Goal: Transaction & Acquisition: Purchase product/service

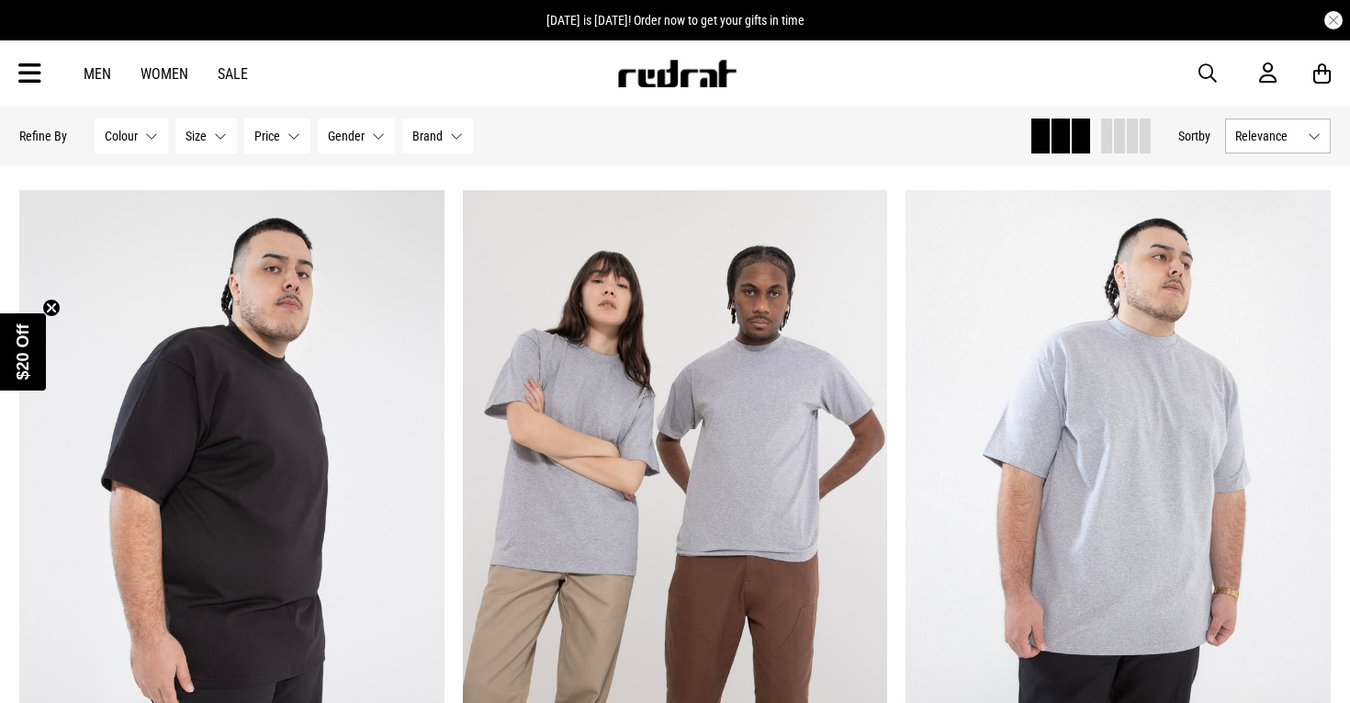
scroll to position [922, 0]
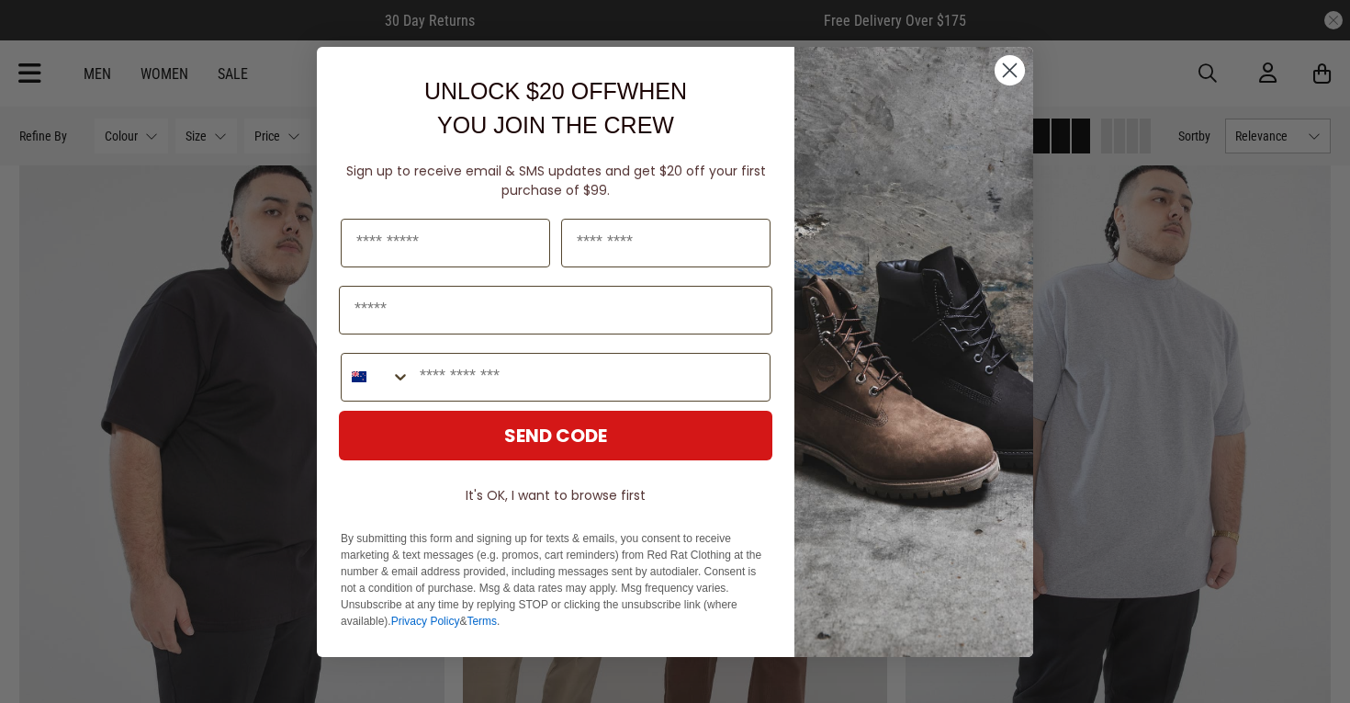
click at [1012, 63] on circle "Close dialog" at bounding box center [1010, 69] width 30 height 30
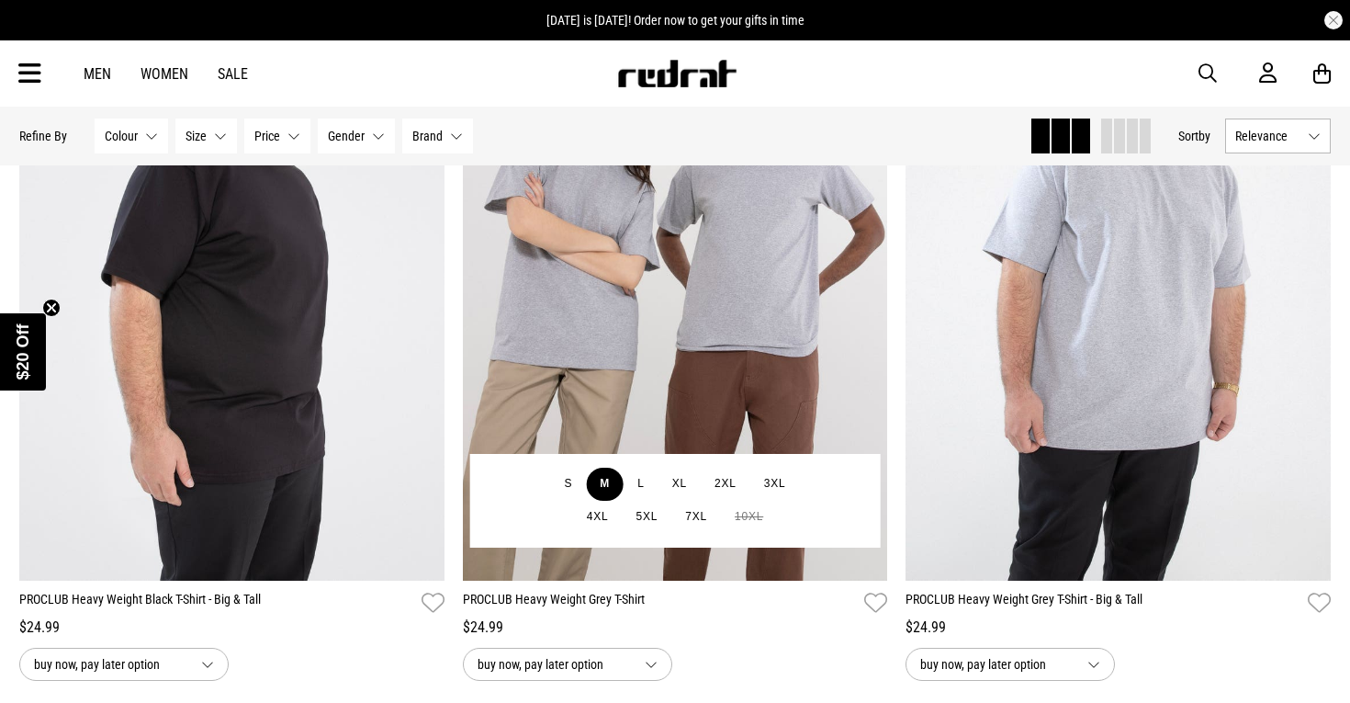
scroll to position [1078, 0]
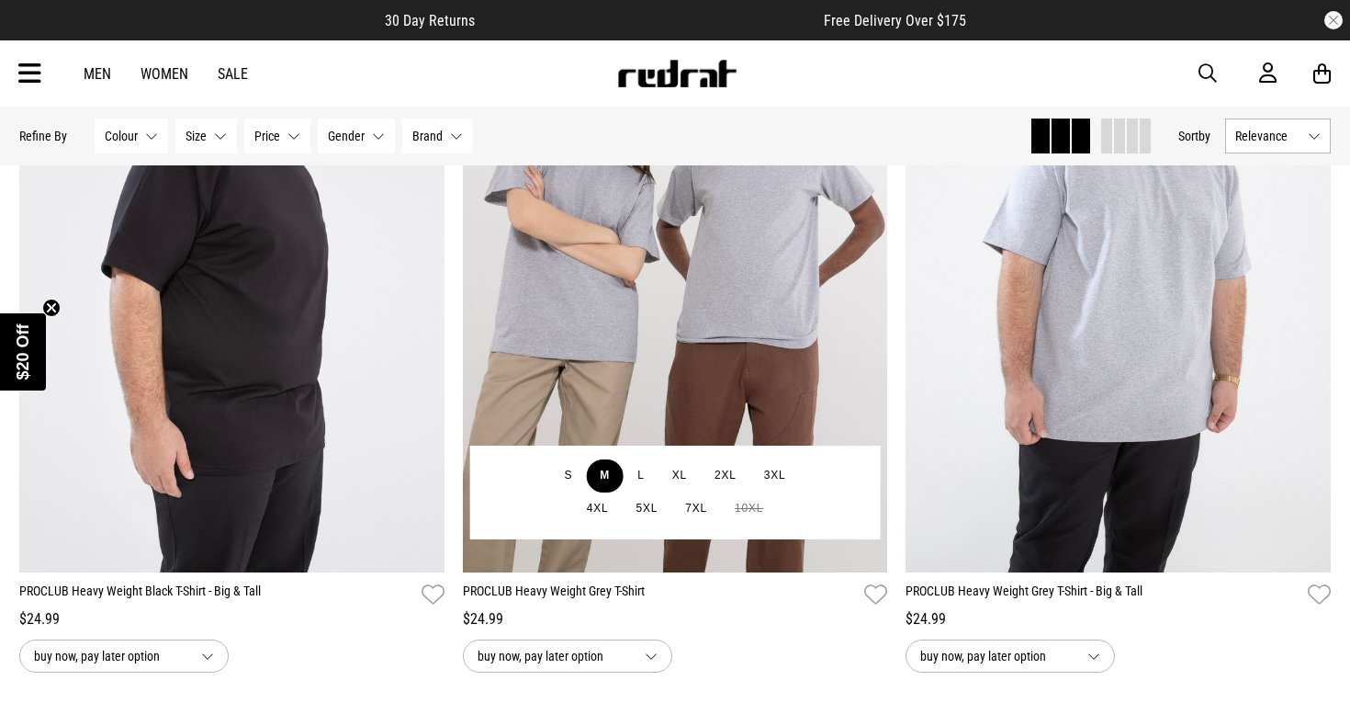
click at [608, 478] on button "M" at bounding box center [605, 475] width 38 height 33
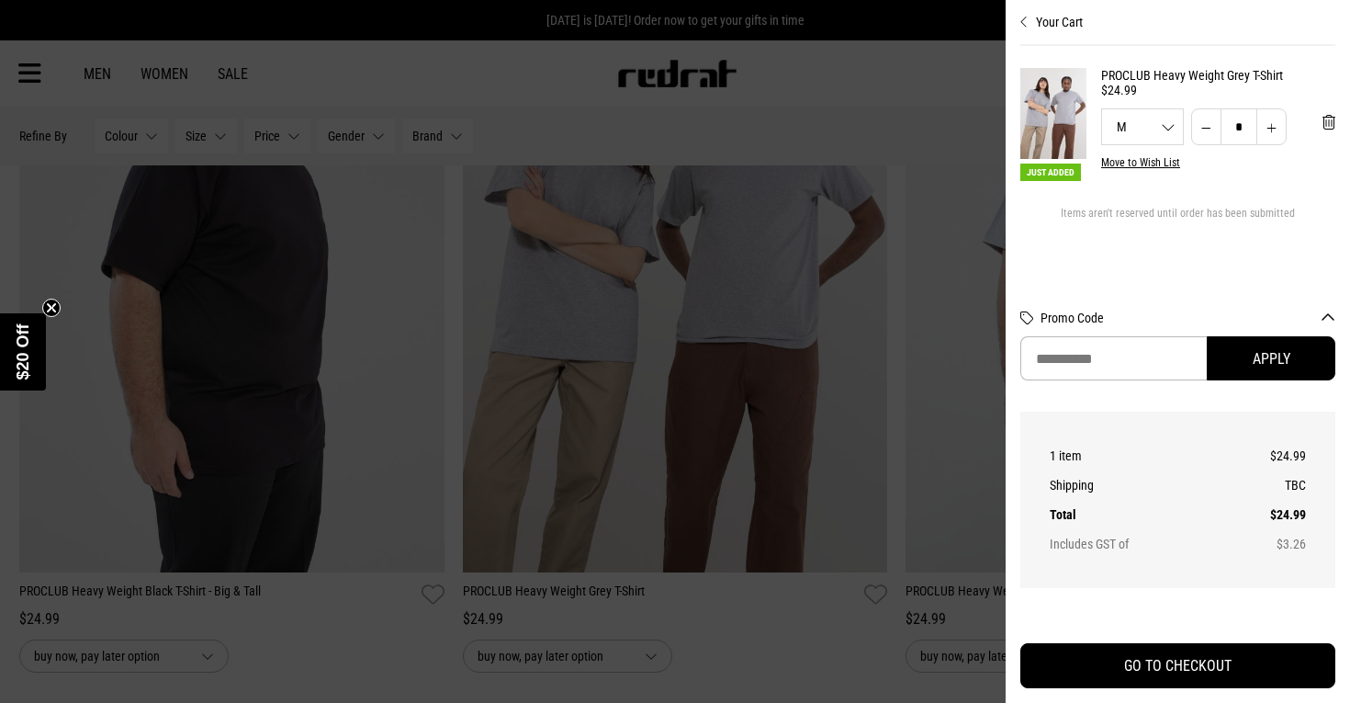
click at [662, 162] on div at bounding box center [675, 351] width 1350 height 703
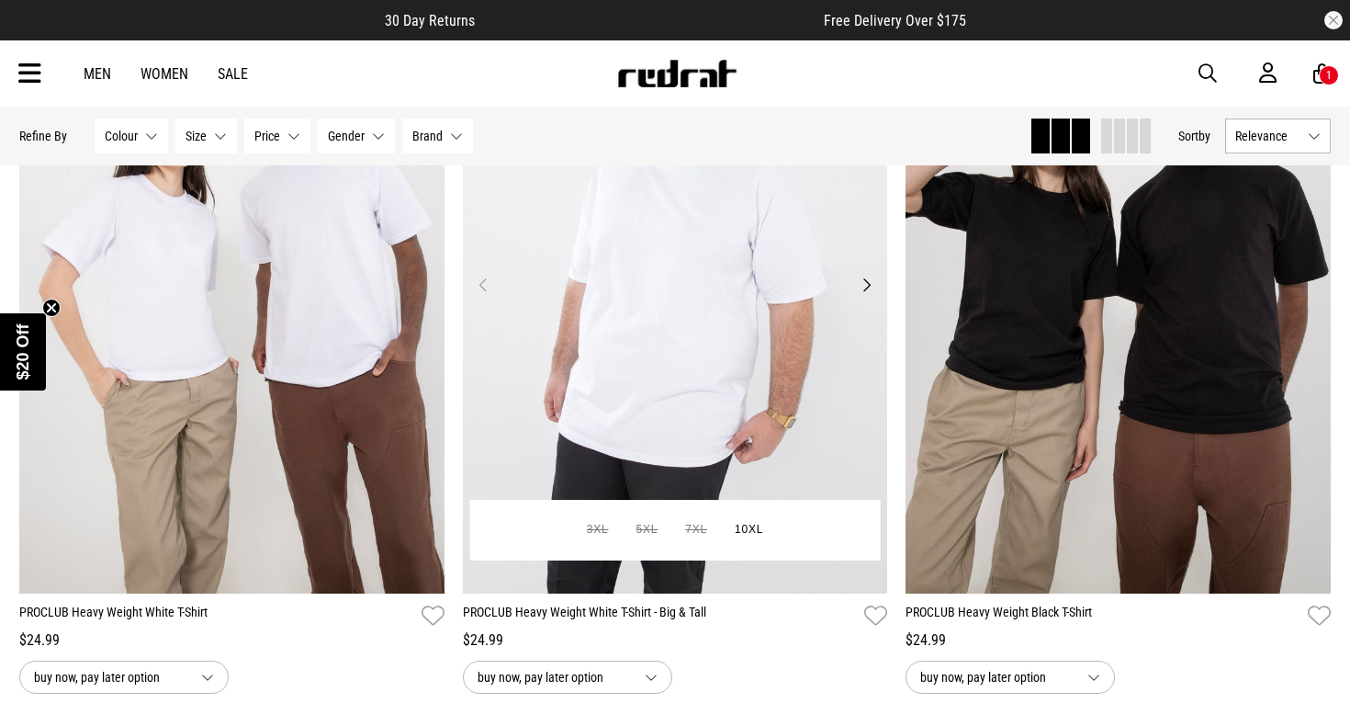
scroll to position [316, 0]
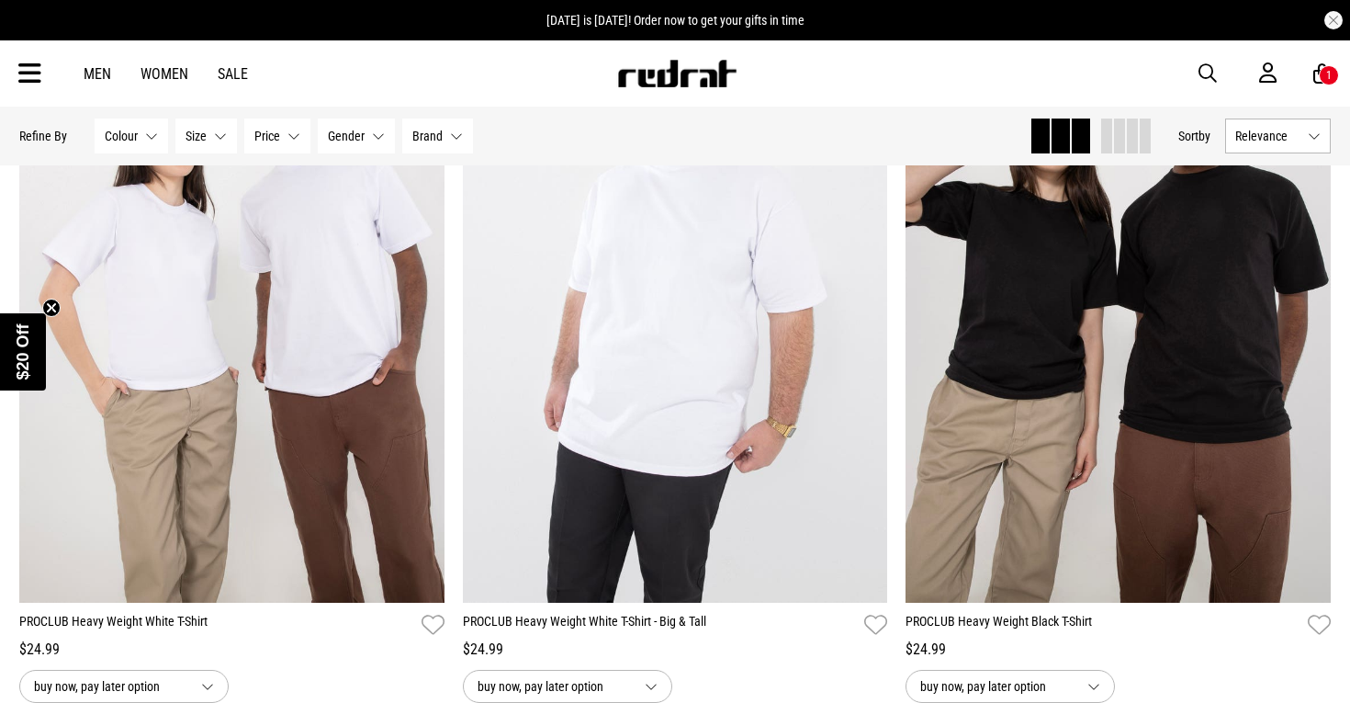
click at [229, 78] on link "Sale" at bounding box center [233, 73] width 30 height 17
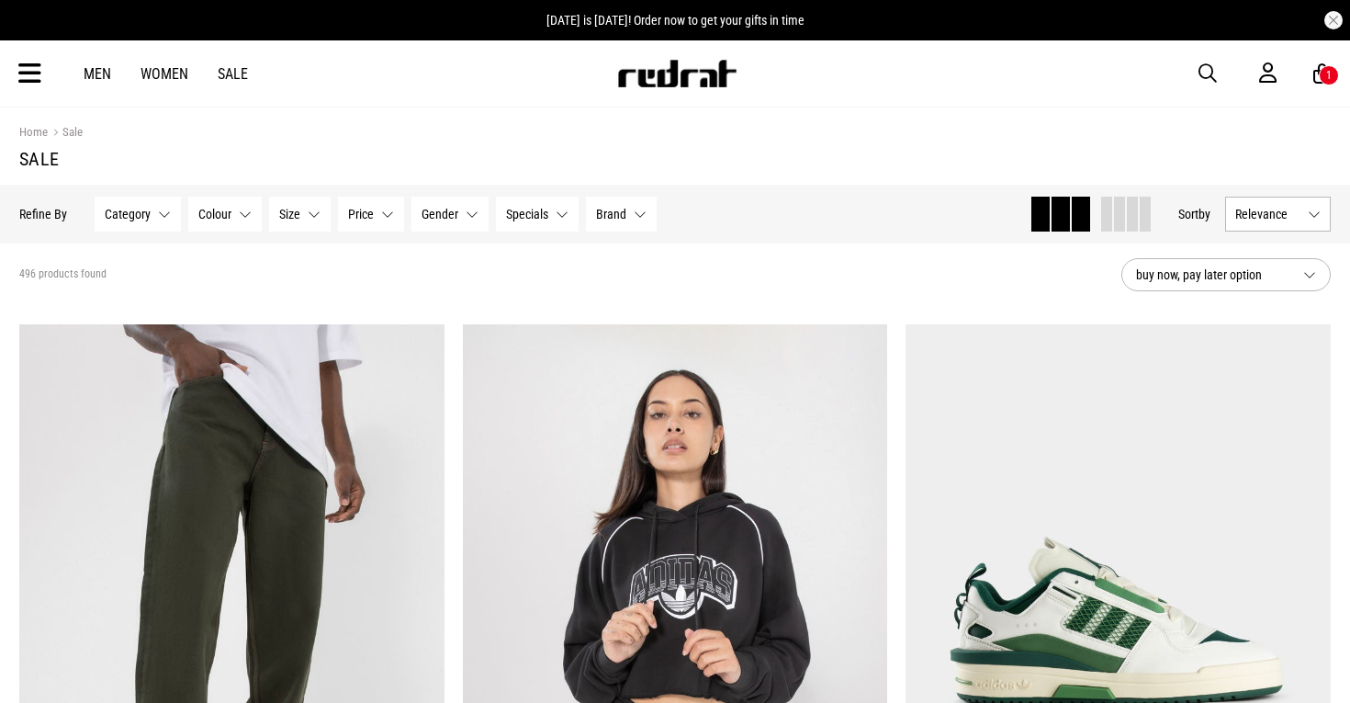
click at [643, 104] on div "Men Women Sale Sign in New Back Footwear Back Mens Back Womens Back Youth & Kid…" at bounding box center [675, 73] width 1341 height 66
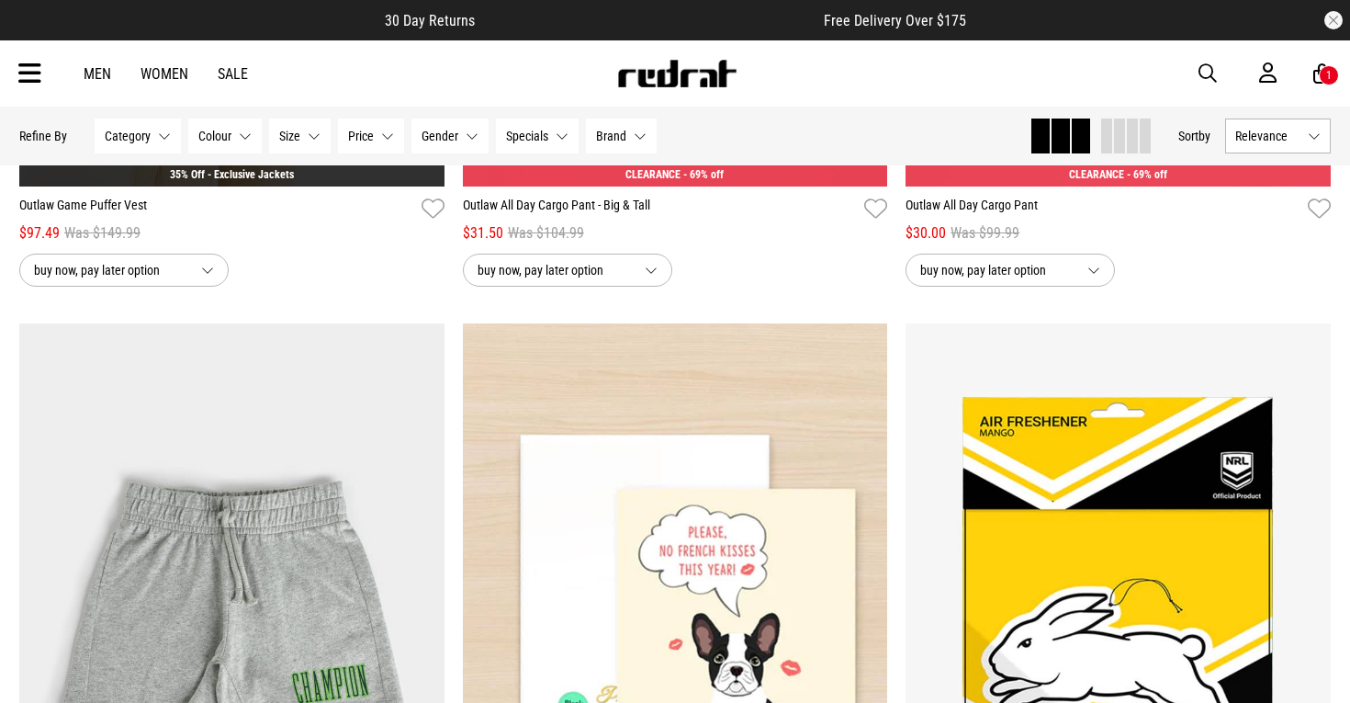
scroll to position [1607, 0]
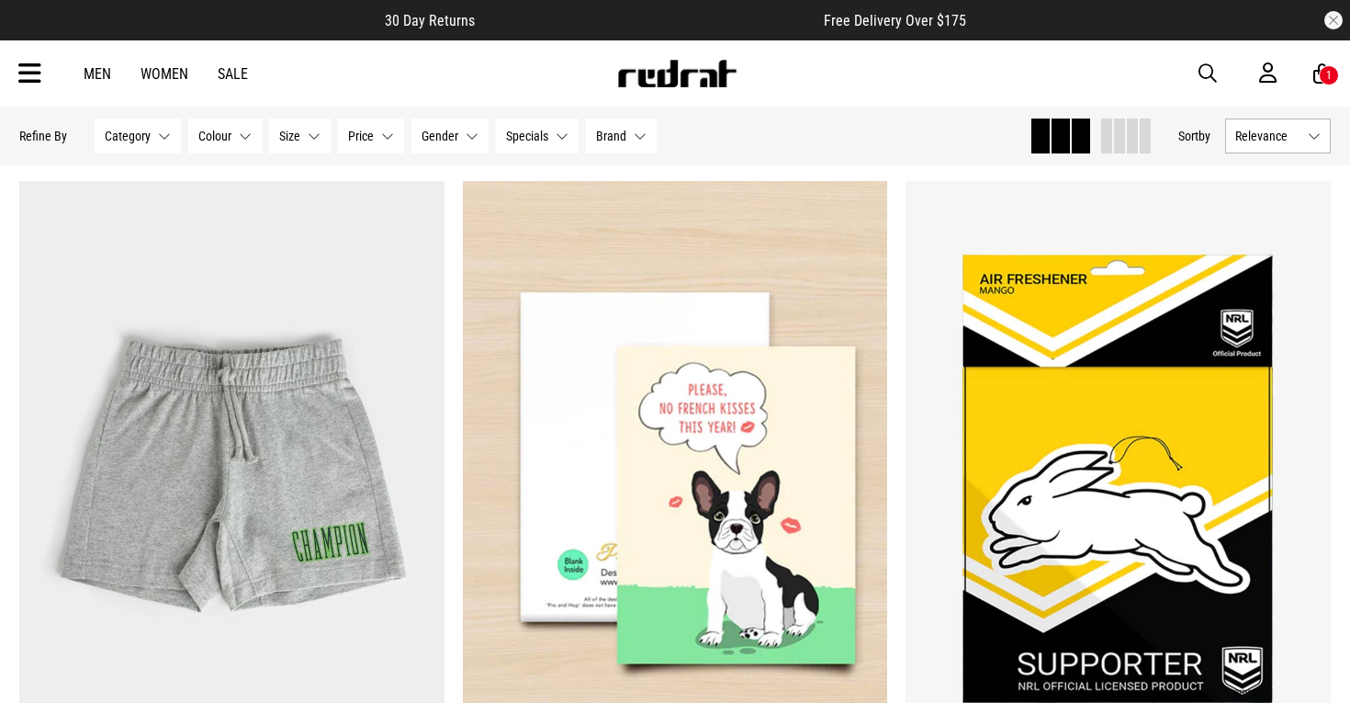
click at [470, 141] on button "Gender None selected" at bounding box center [449, 135] width 77 height 35
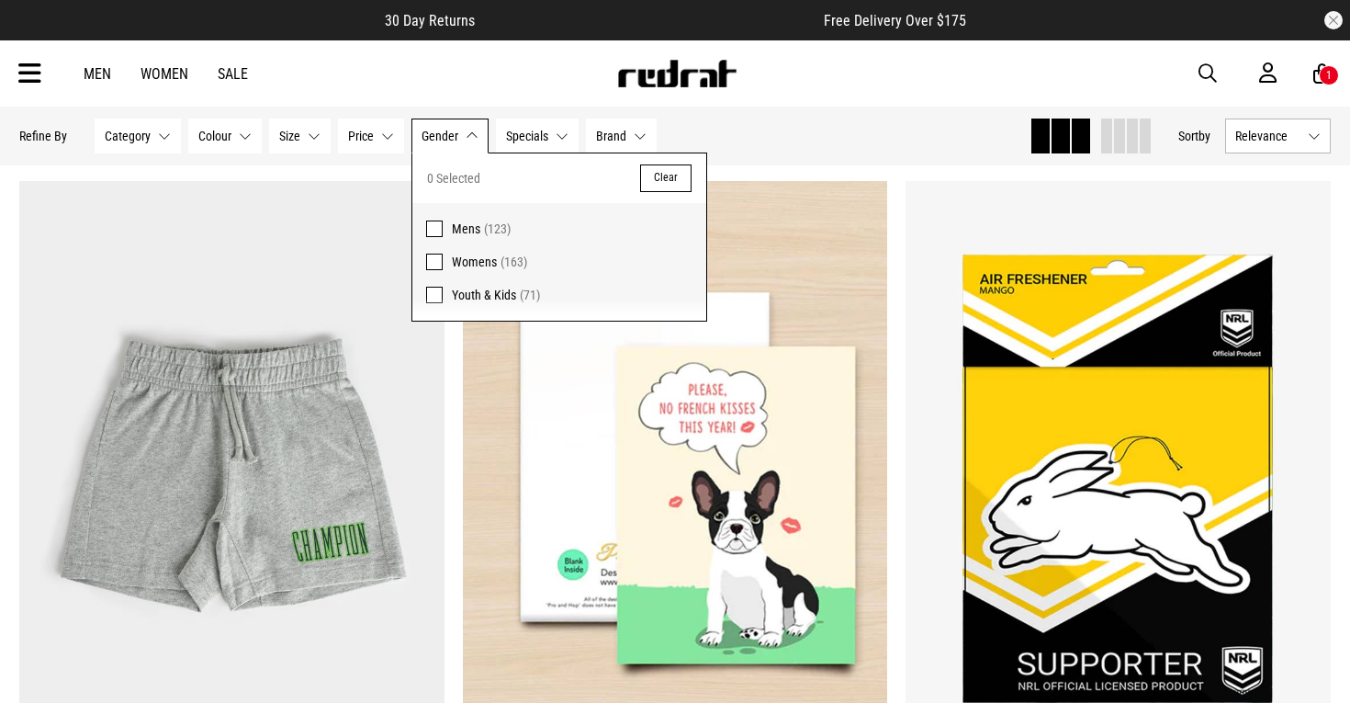
click at [431, 227] on span at bounding box center [434, 228] width 17 height 17
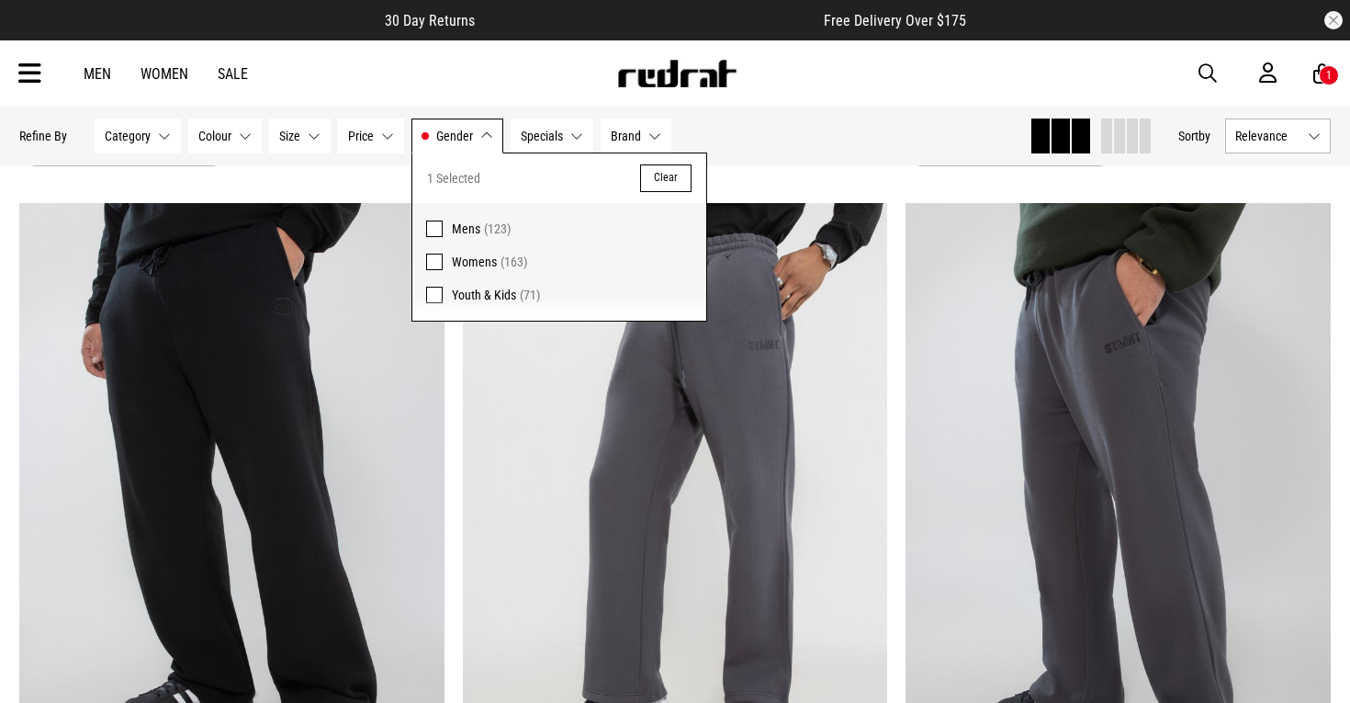
scroll to position [1629, 0]
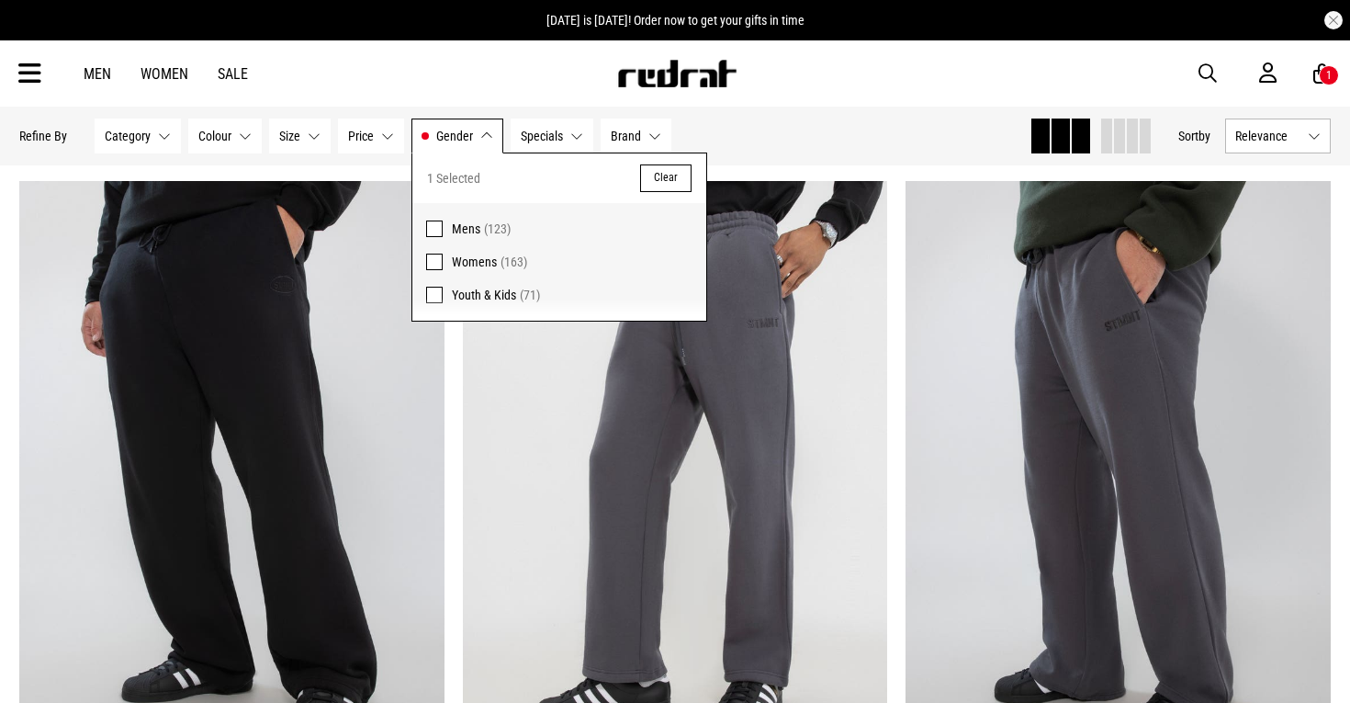
click at [155, 141] on button "Category None selected" at bounding box center [138, 135] width 86 height 35
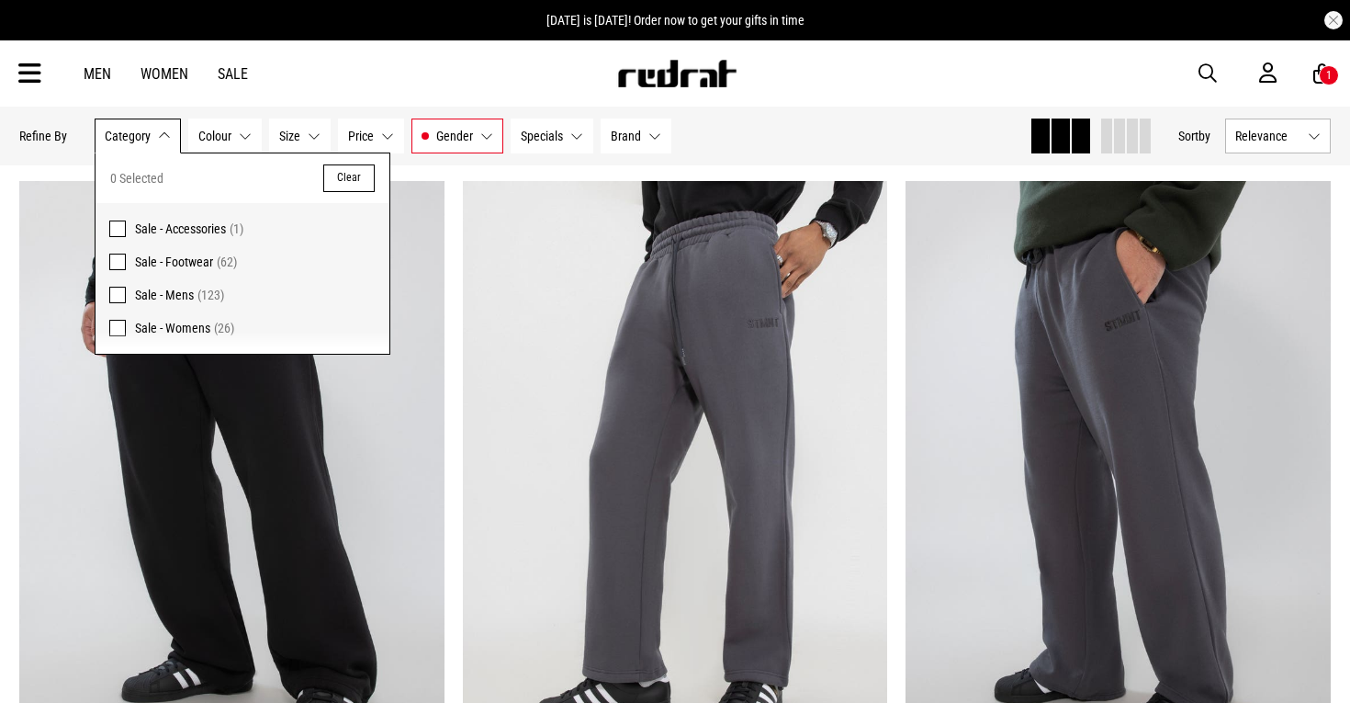
click at [117, 295] on span at bounding box center [117, 295] width 17 height 17
click at [798, 123] on div "Hide Refine s Refine By Filters Category Sale - Mens Category 1 Selected Clear …" at bounding box center [517, 136] width 996 height 40
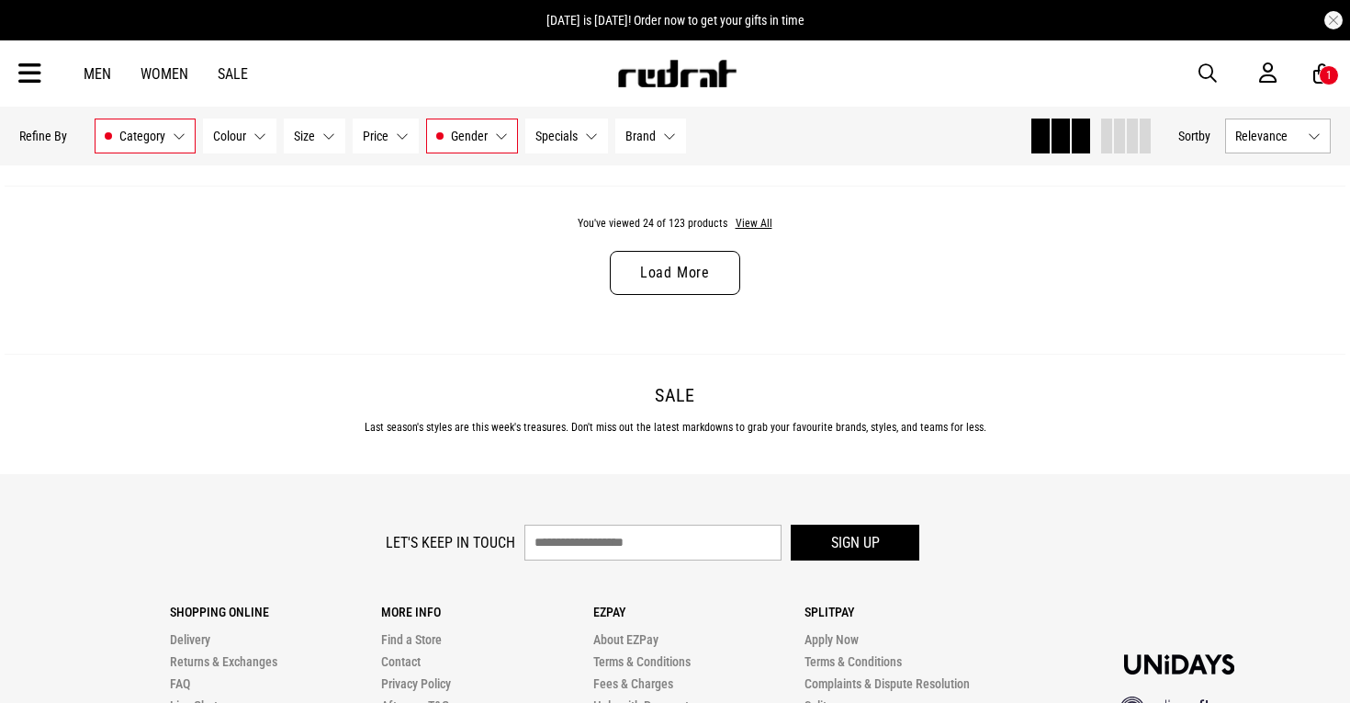
scroll to position [6037, 0]
click at [101, 77] on link "Men" at bounding box center [98, 73] width 28 height 17
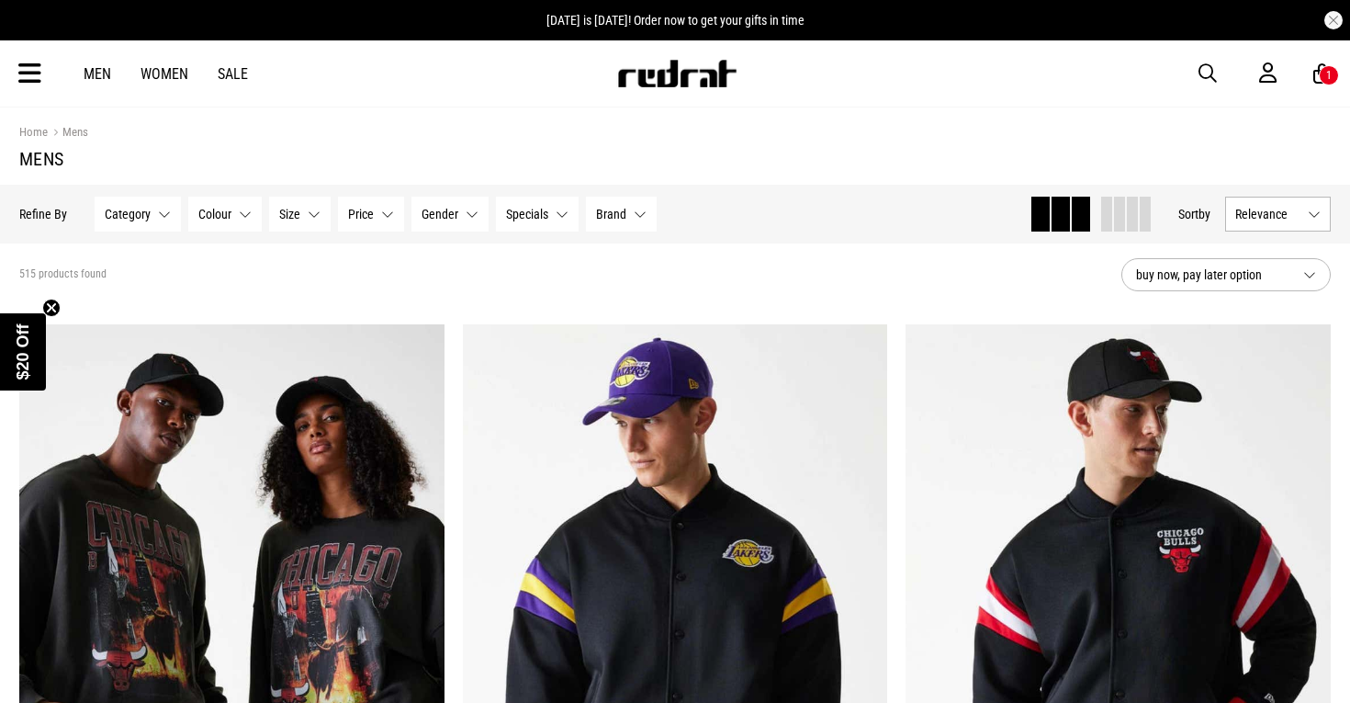
click at [46, 89] on div "Men Women Sale Sign in New Back Footwear Back Mens Back Womens Back Youth & Kid…" at bounding box center [675, 73] width 1341 height 66
click at [36, 82] on icon at bounding box center [29, 74] width 23 height 30
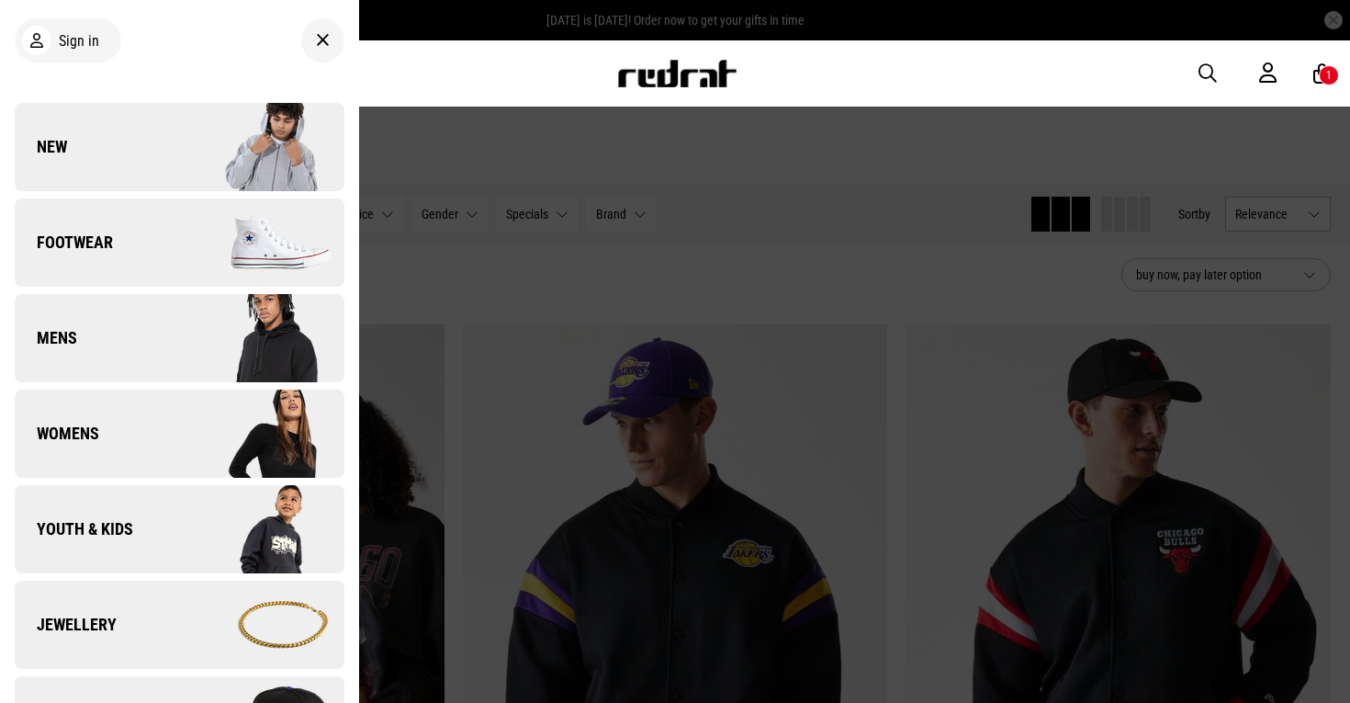
click at [91, 321] on link "Mens" at bounding box center [180, 338] width 330 height 88
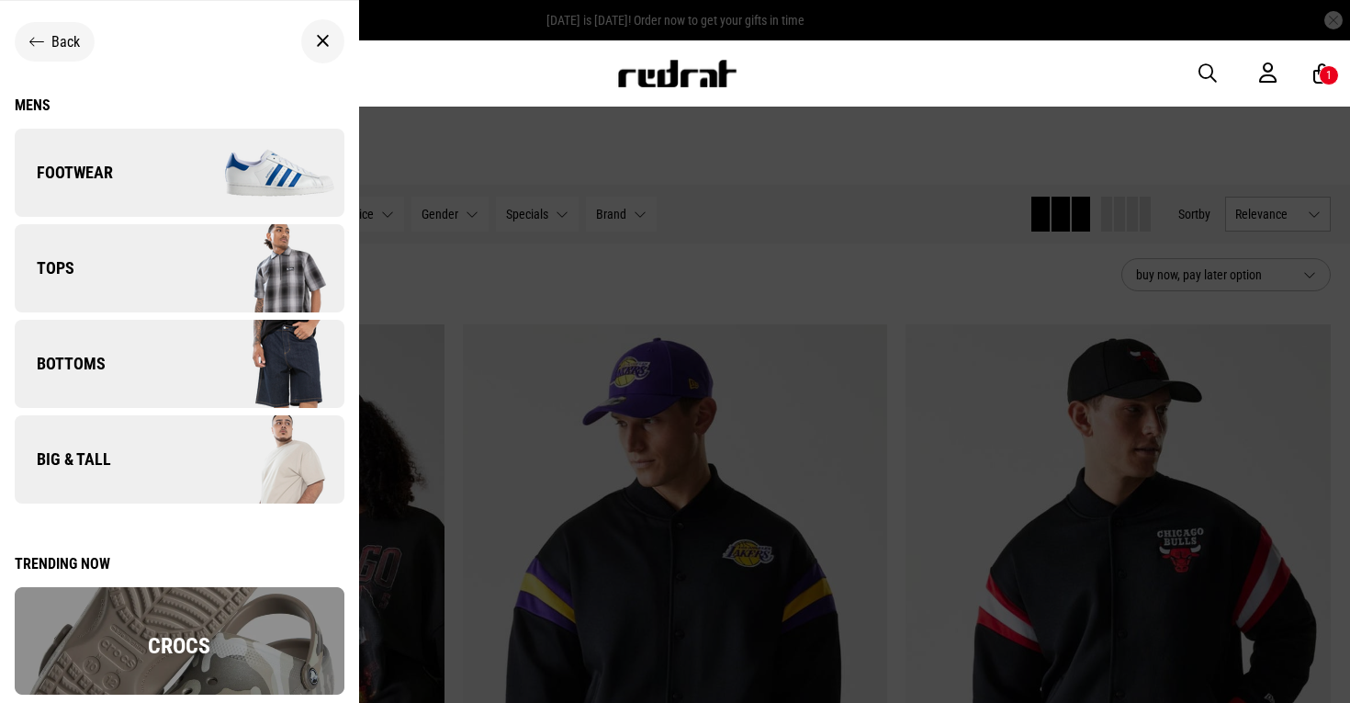
click at [118, 265] on link "Tops" at bounding box center [180, 268] width 330 height 88
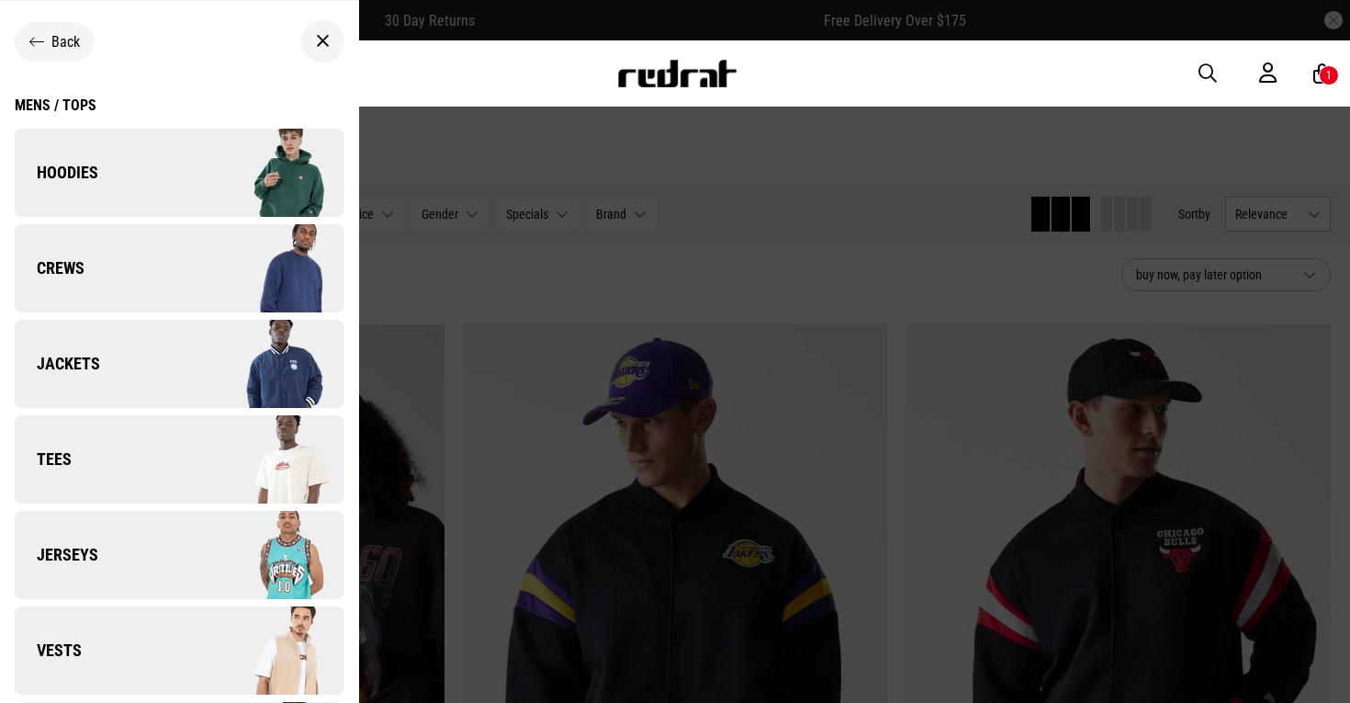
click at [118, 265] on link "Crews" at bounding box center [180, 268] width 330 height 88
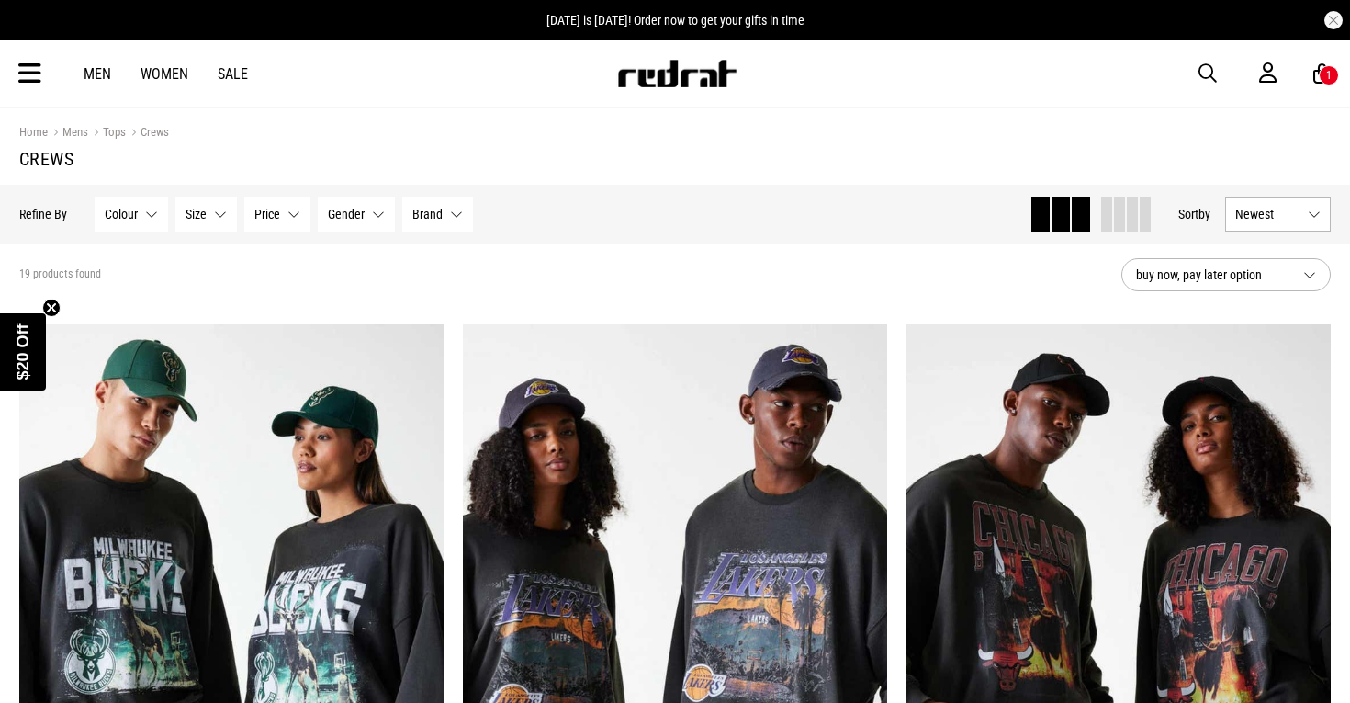
click at [87, 68] on link "Men" at bounding box center [98, 73] width 28 height 17
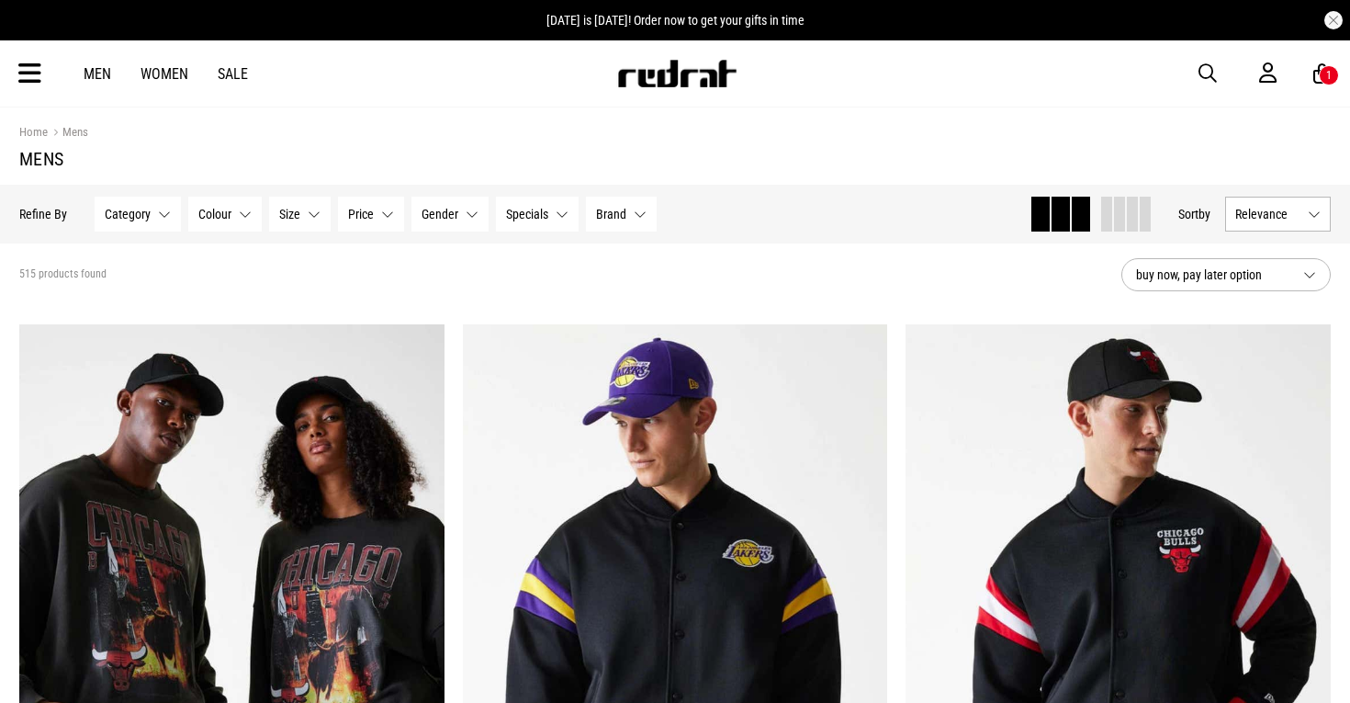
click at [18, 76] on icon at bounding box center [29, 74] width 23 height 30
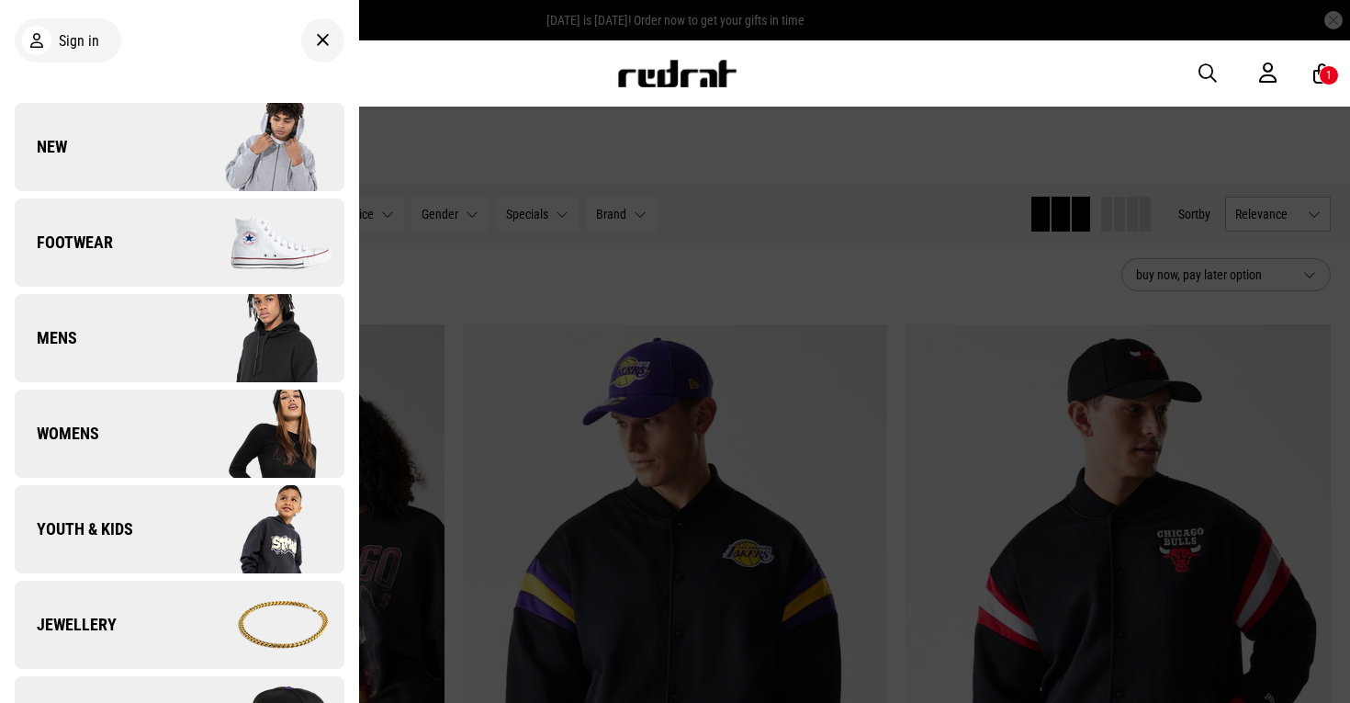
click at [129, 351] on link "Mens" at bounding box center [180, 338] width 330 height 88
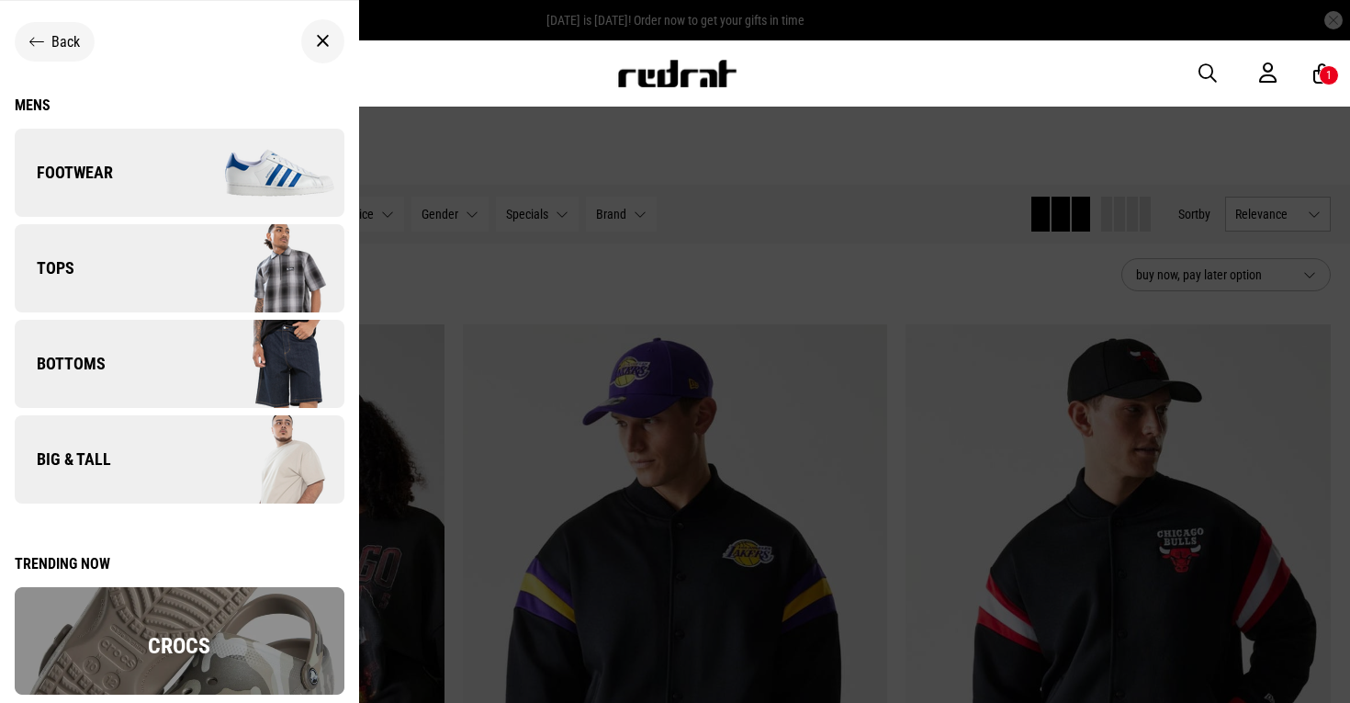
click at [142, 295] on link "Tops" at bounding box center [180, 268] width 330 height 88
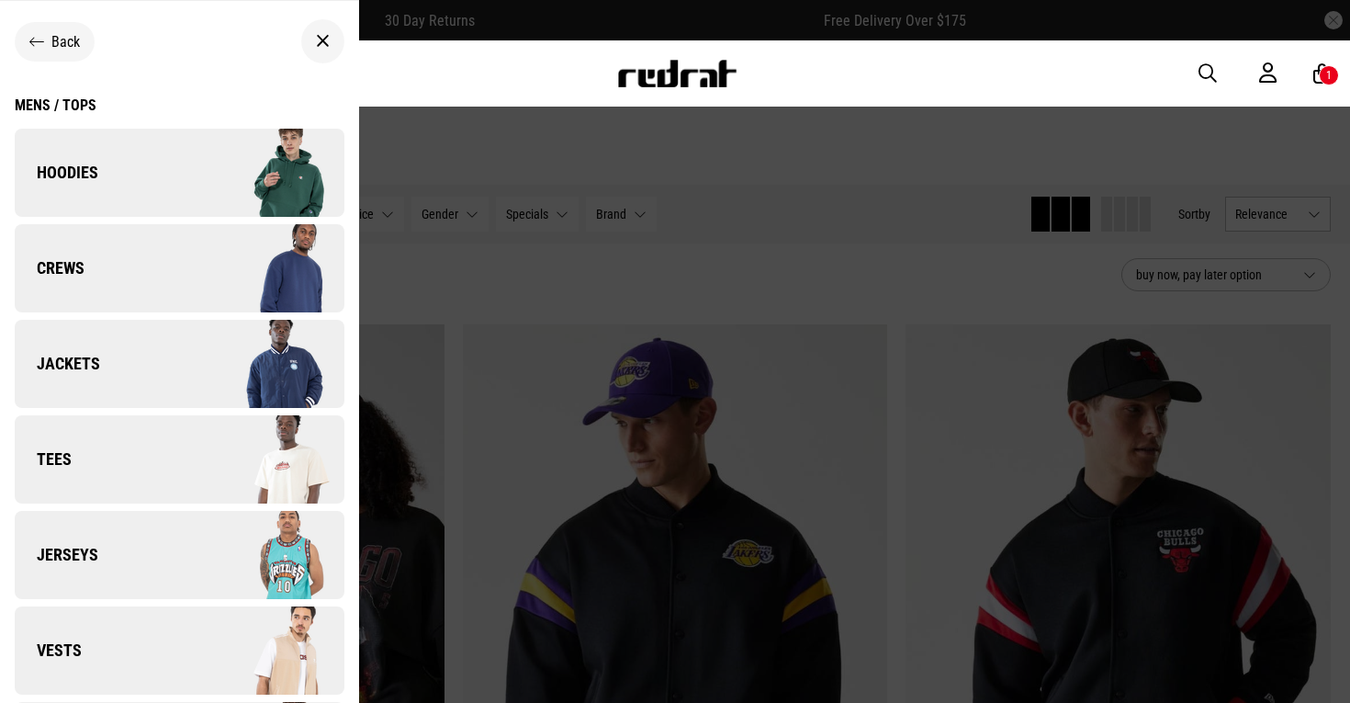
click at [134, 452] on link "Tees" at bounding box center [180, 459] width 330 height 88
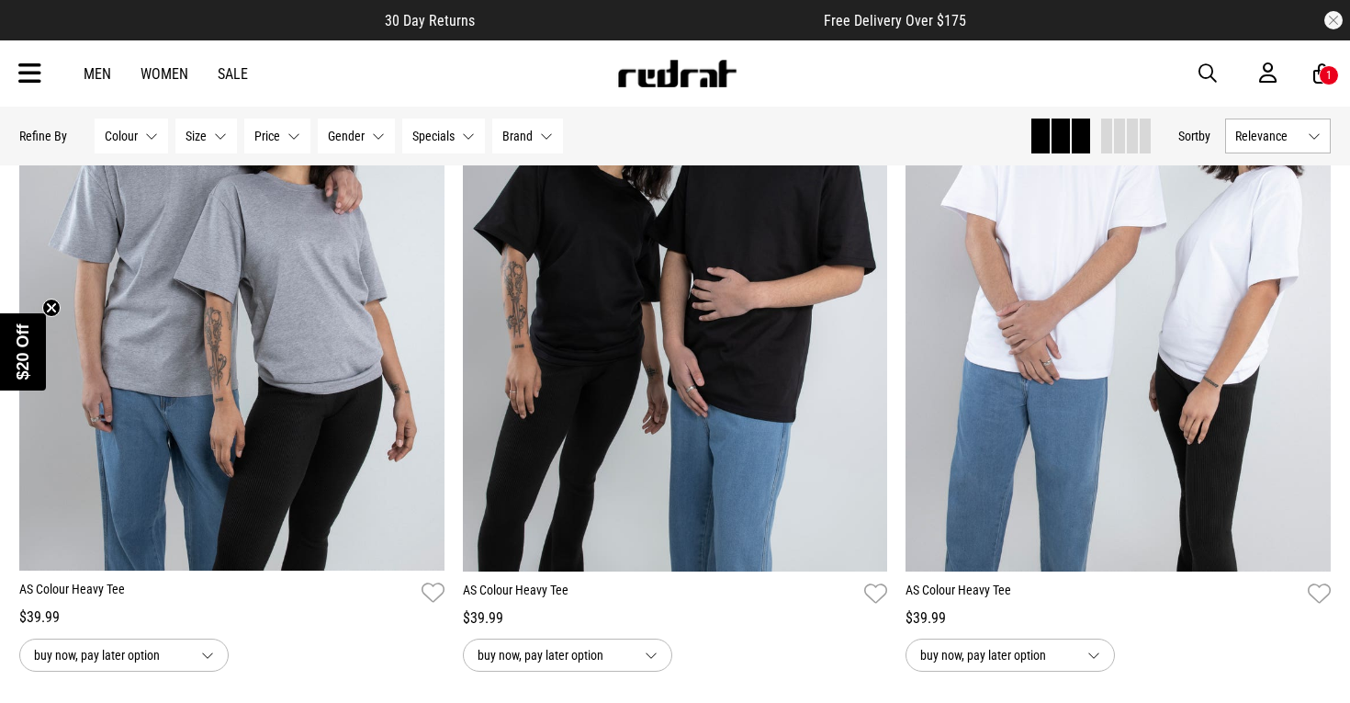
scroll to position [1879, 0]
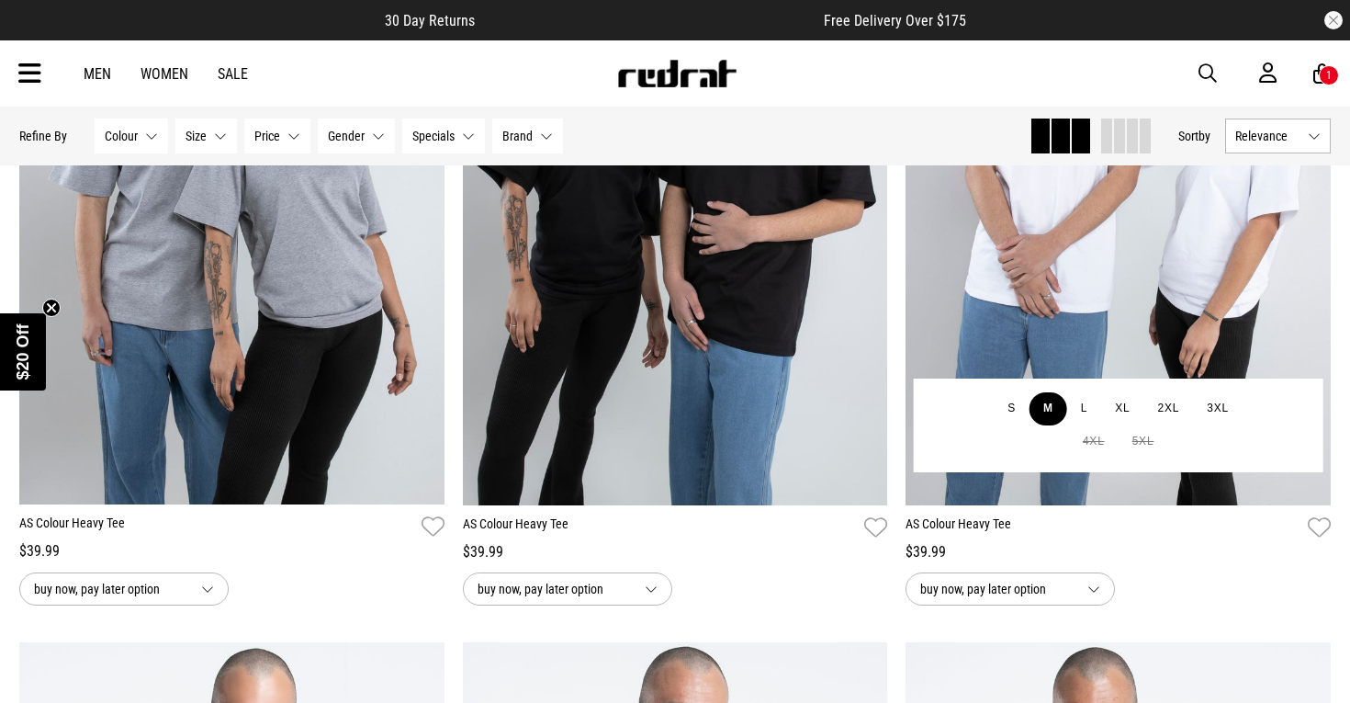
click at [1053, 407] on button "M" at bounding box center [1049, 408] width 38 height 33
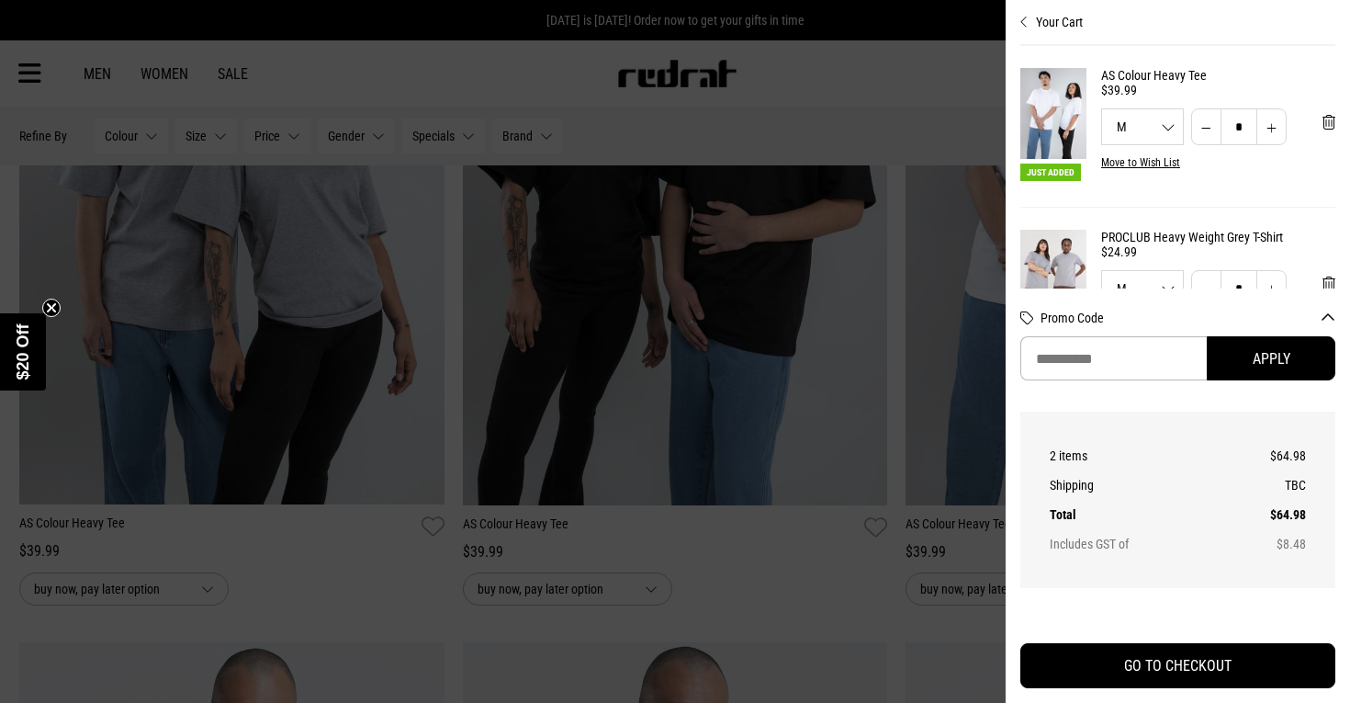
click at [1279, 133] on button "Increase quantity" at bounding box center [1271, 126] width 30 height 37
type input "*"
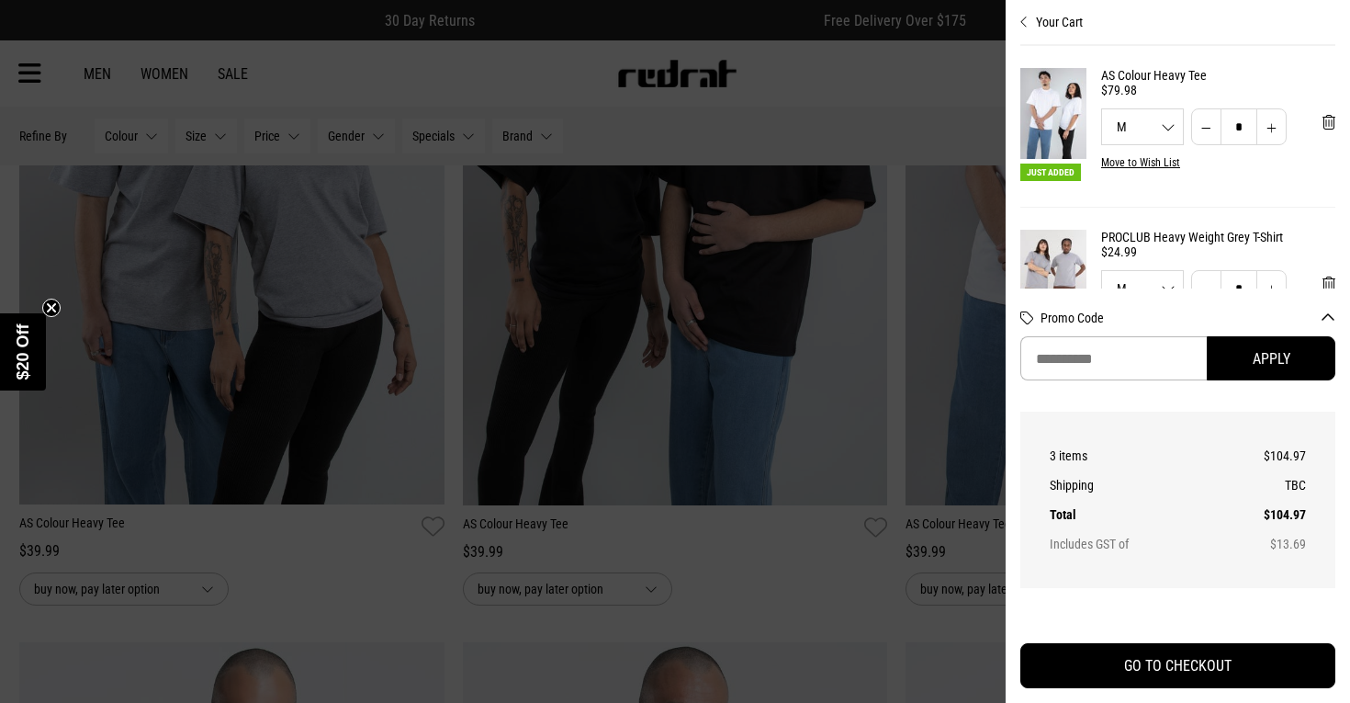
click at [796, 103] on div at bounding box center [675, 351] width 1350 height 703
